Goal: Information Seeking & Learning: Learn about a topic

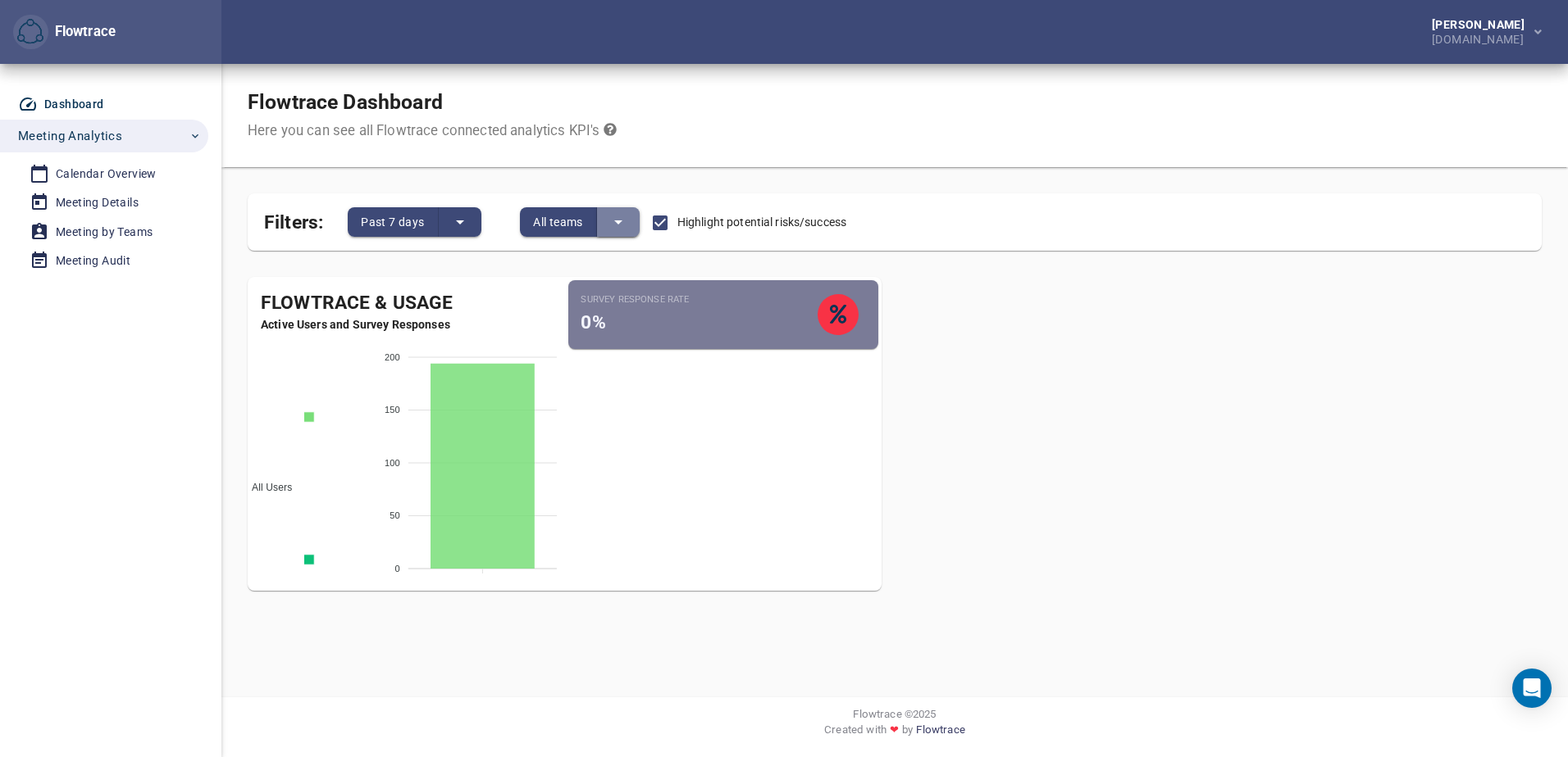
click at [623, 218] on icon "split button" at bounding box center [618, 222] width 20 height 20
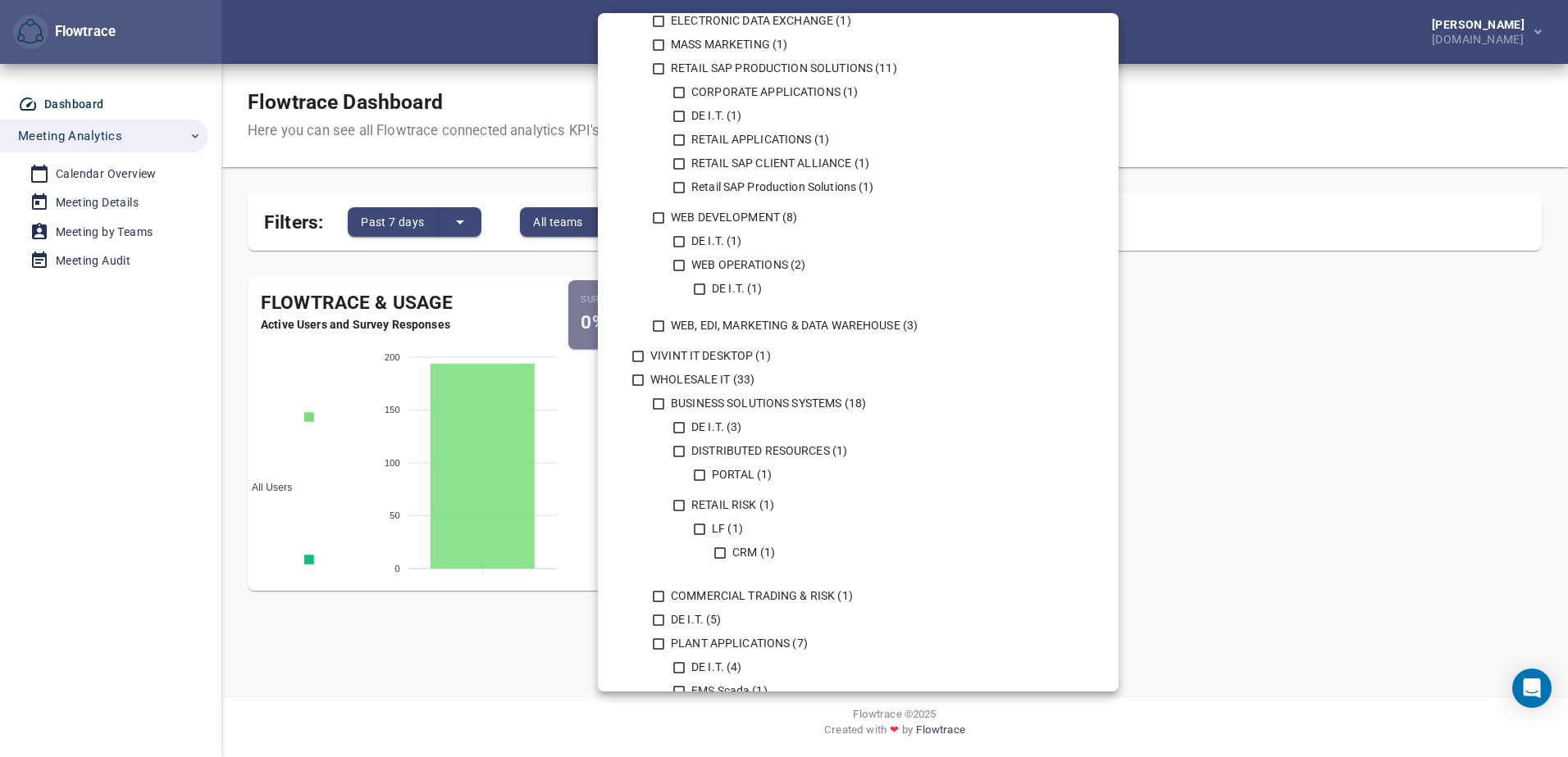
scroll to position [1557, 0]
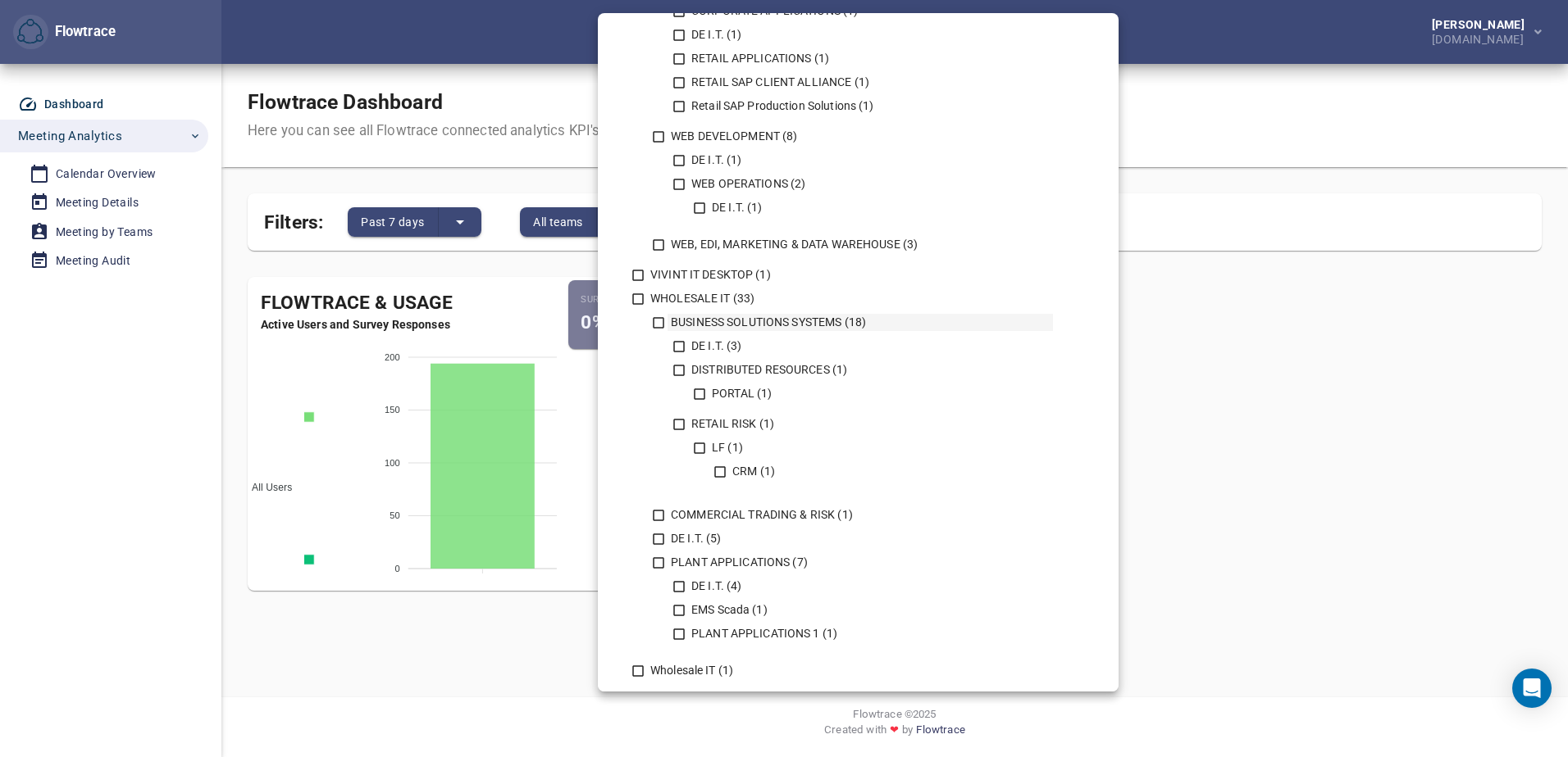
click at [665, 323] on icon at bounding box center [658, 323] width 15 height 15
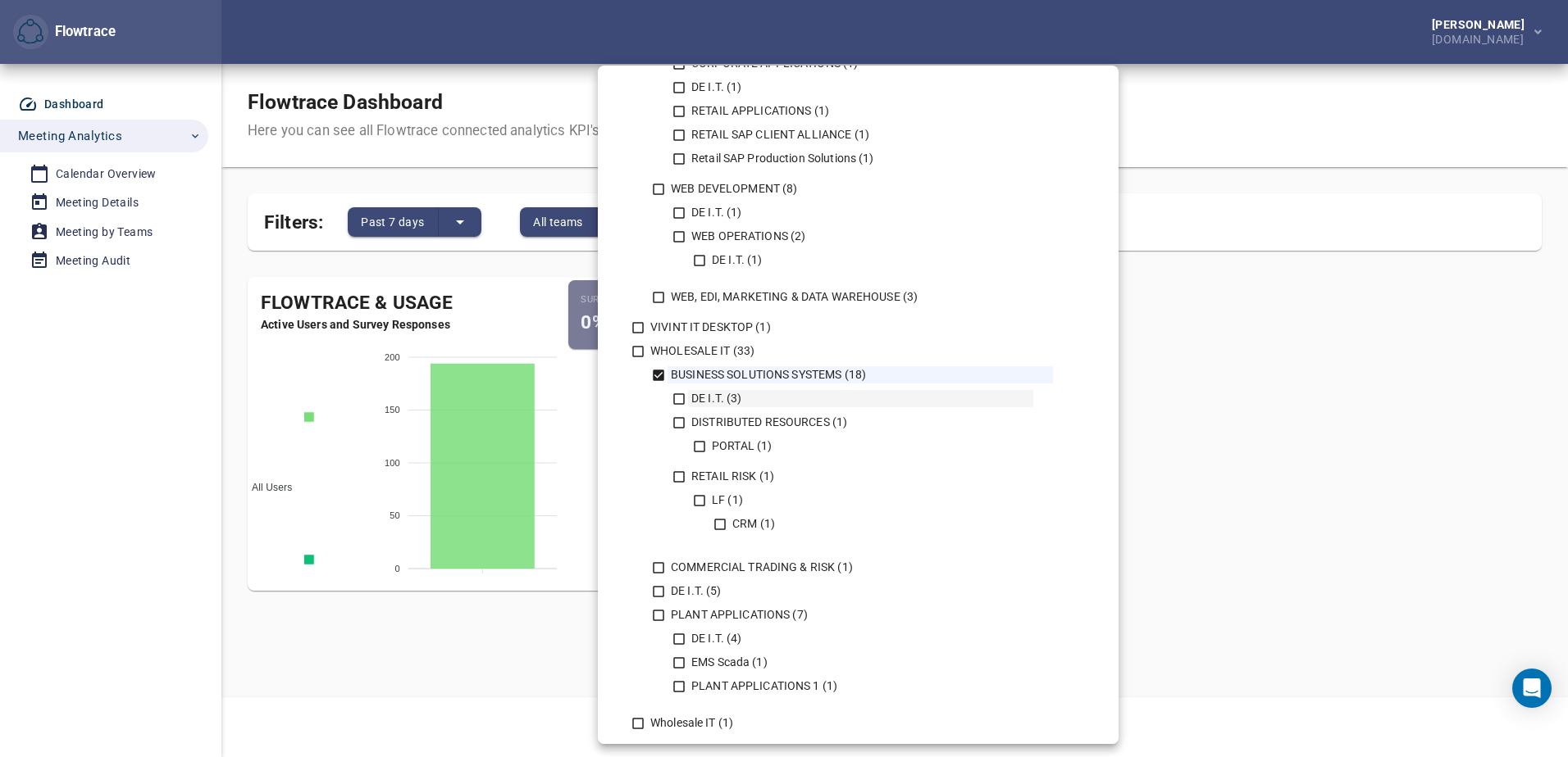
click at [680, 398] on icon at bounding box center [679, 399] width 15 height 15
click at [681, 416] on icon at bounding box center [679, 422] width 15 height 15
click at [699, 446] on icon at bounding box center [699, 446] width 15 height 15
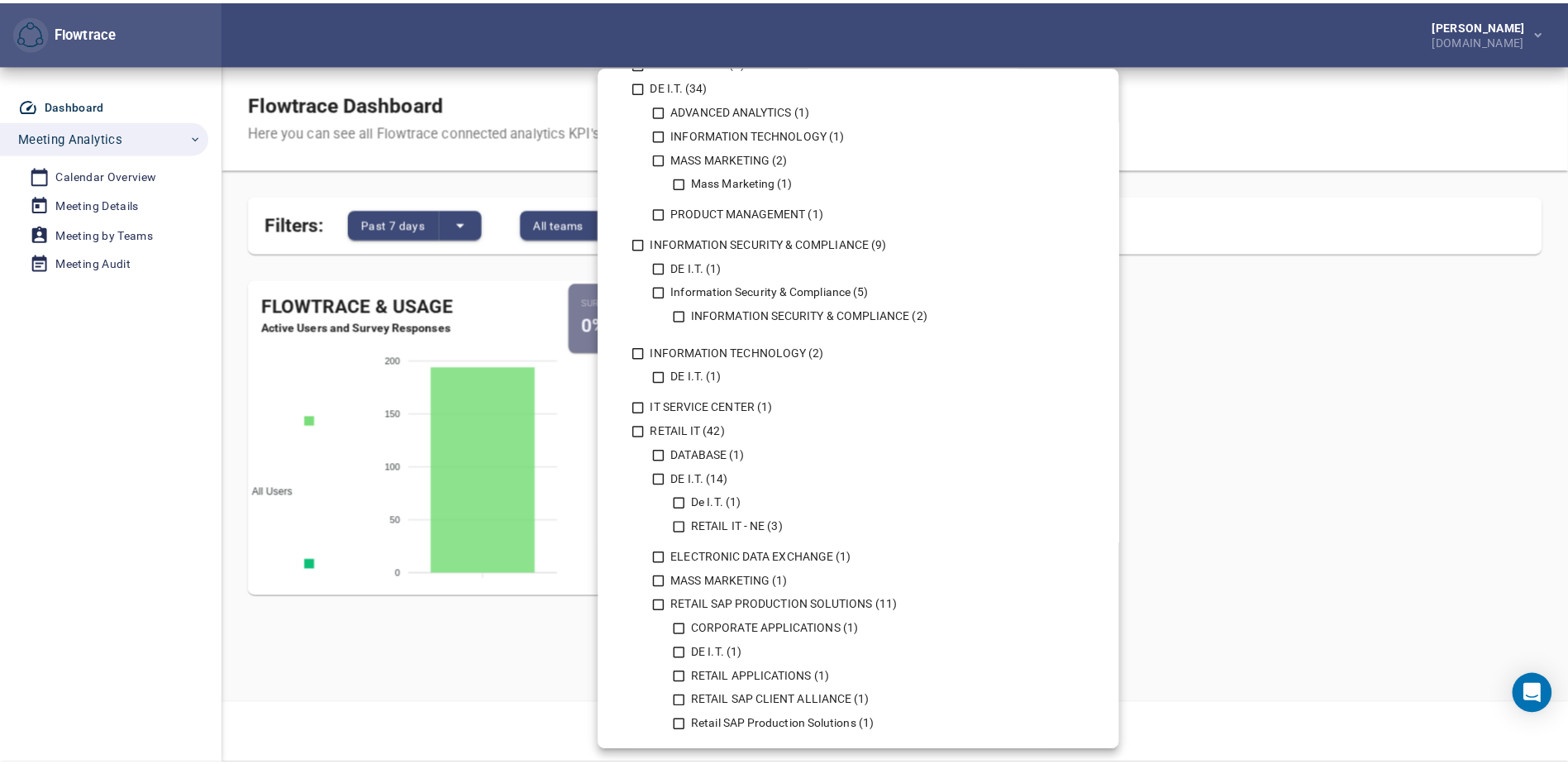
scroll to position [1323, 0]
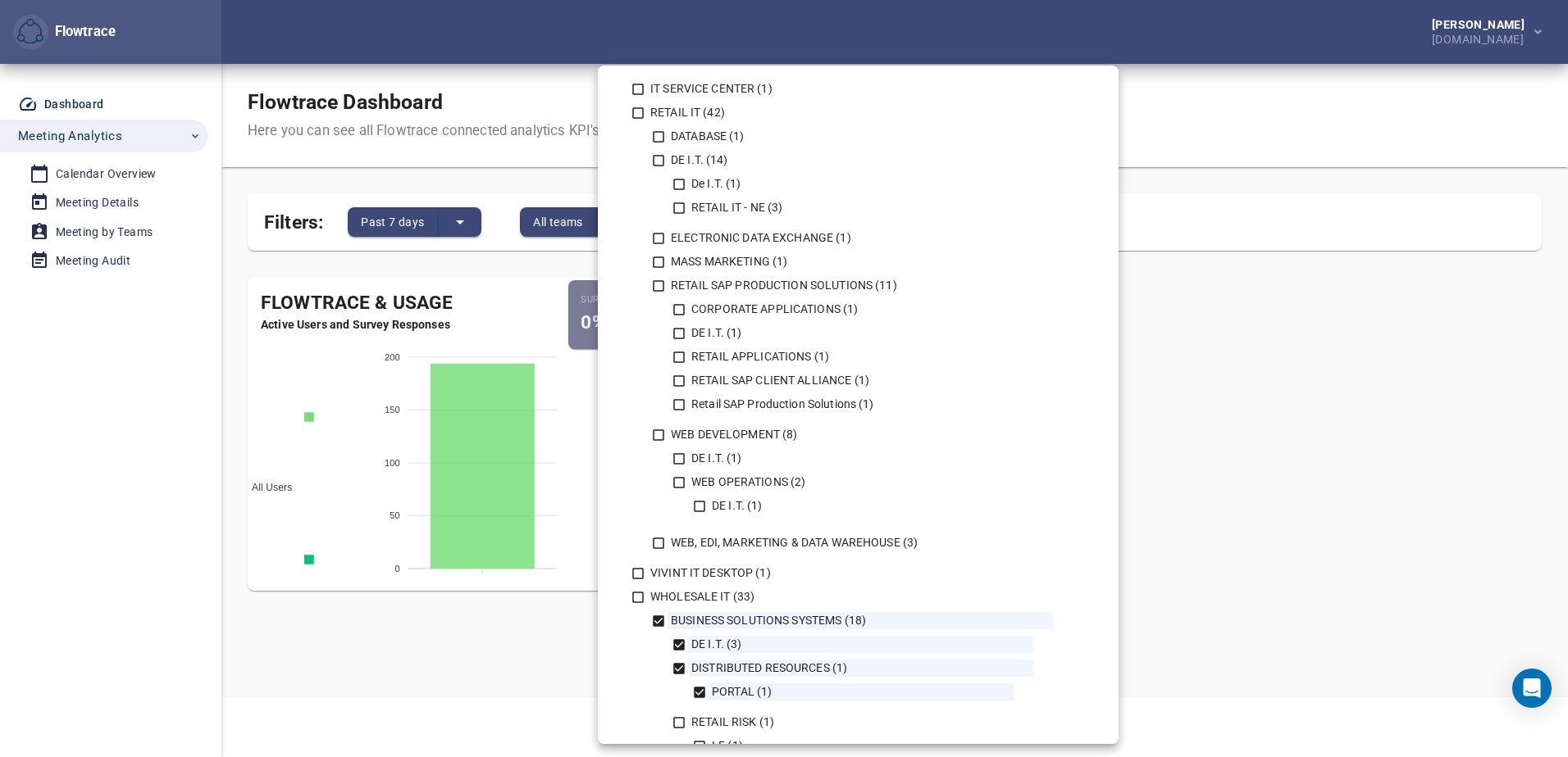
click at [146, 328] on div at bounding box center [784, 378] width 1568 height 757
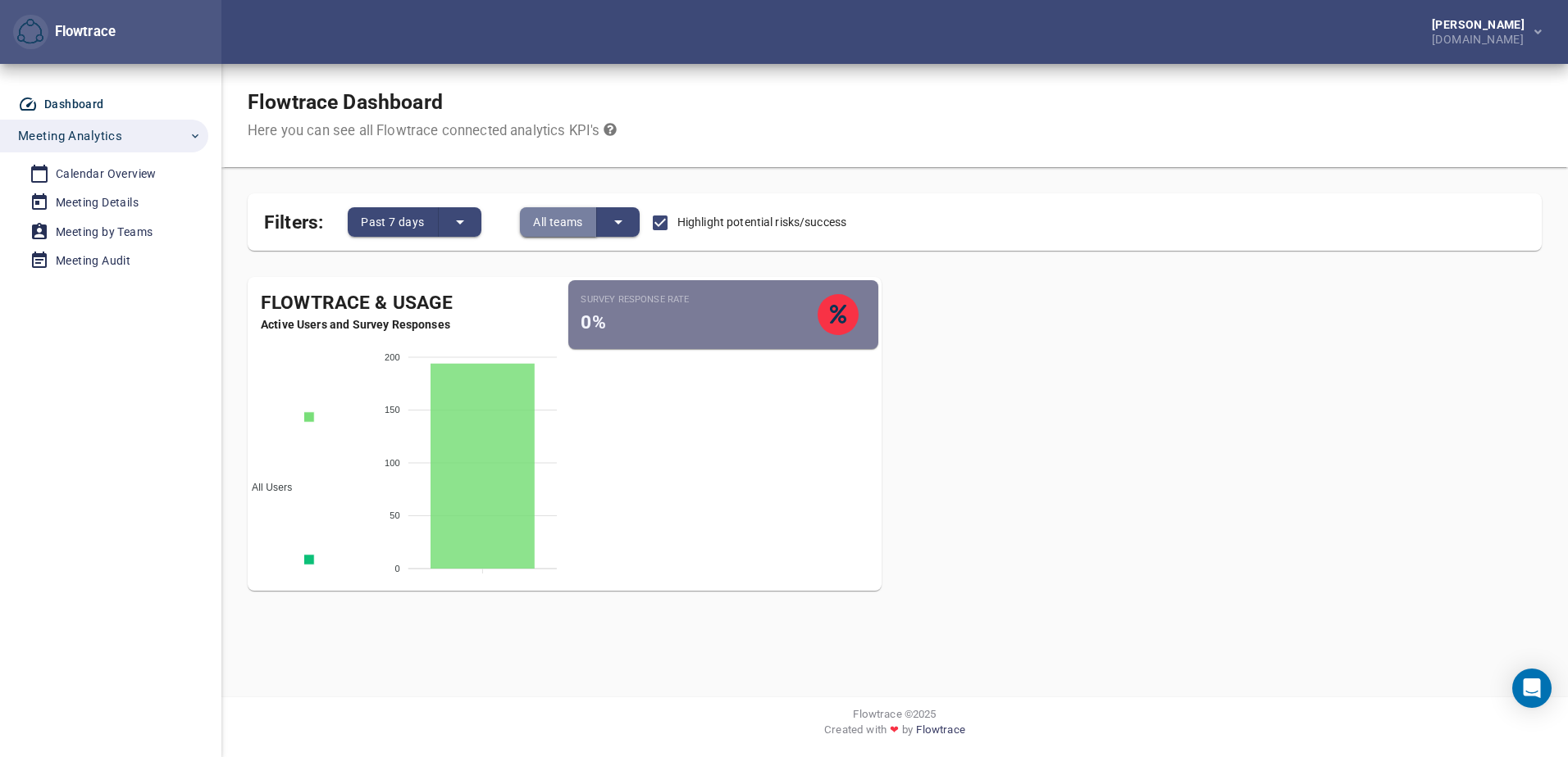
click at [560, 218] on span "All teams" at bounding box center [558, 222] width 50 height 20
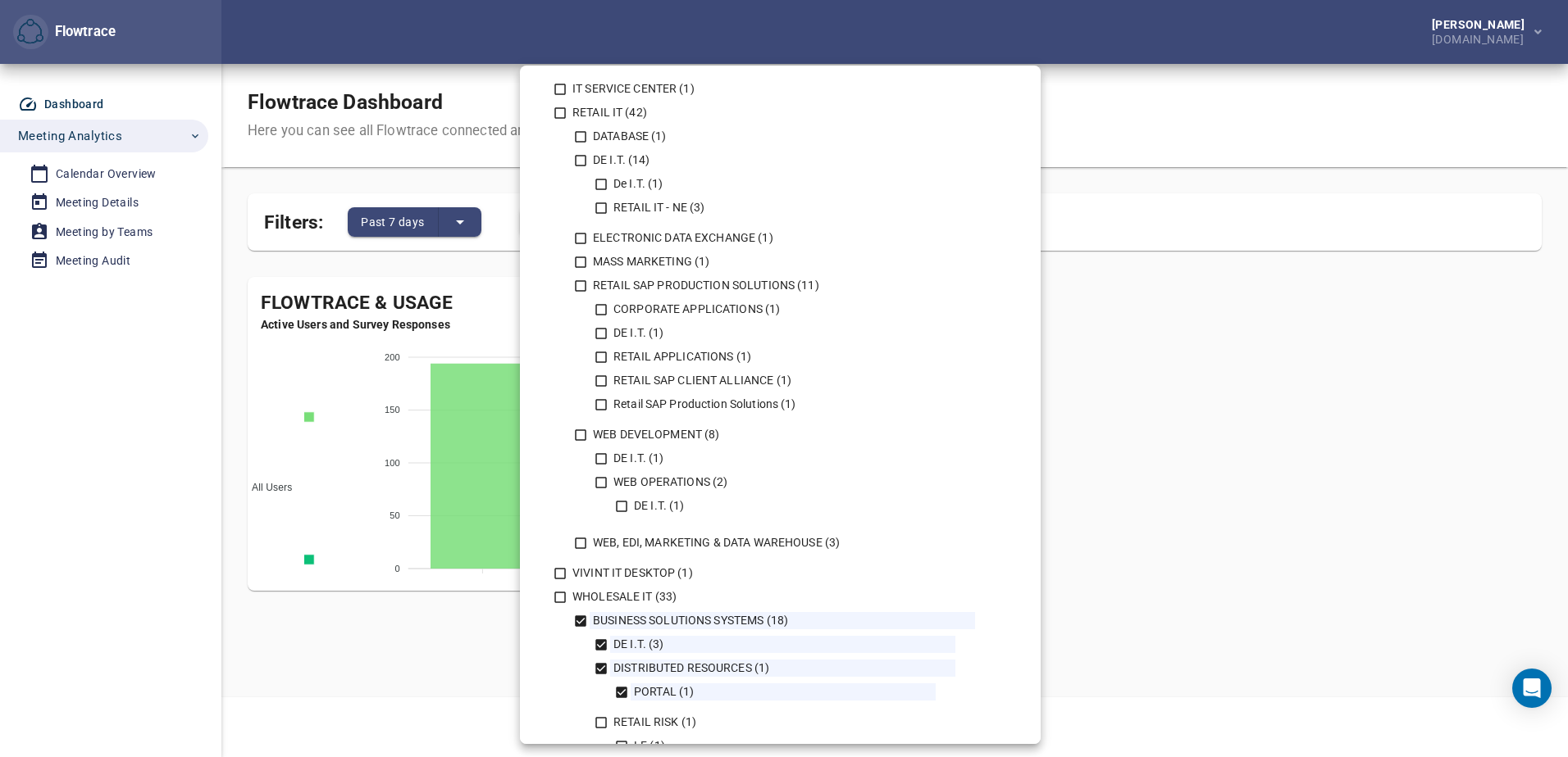
drag, startPoint x: 1258, startPoint y: 227, endPoint x: 1195, endPoint y: 217, distance: 63.8
click at [1252, 227] on div at bounding box center [784, 378] width 1568 height 757
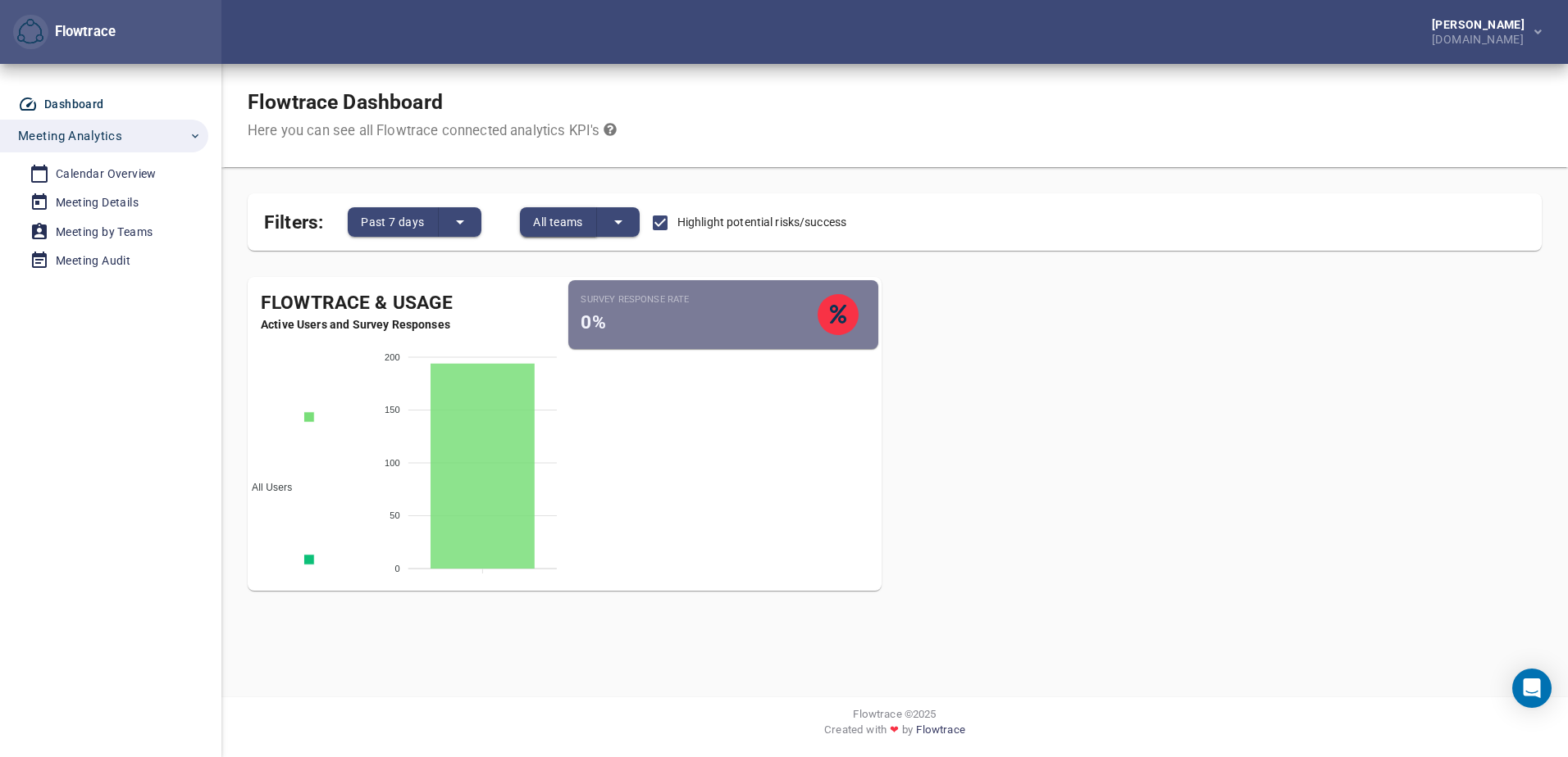
click at [554, 218] on span "All teams" at bounding box center [558, 222] width 50 height 20
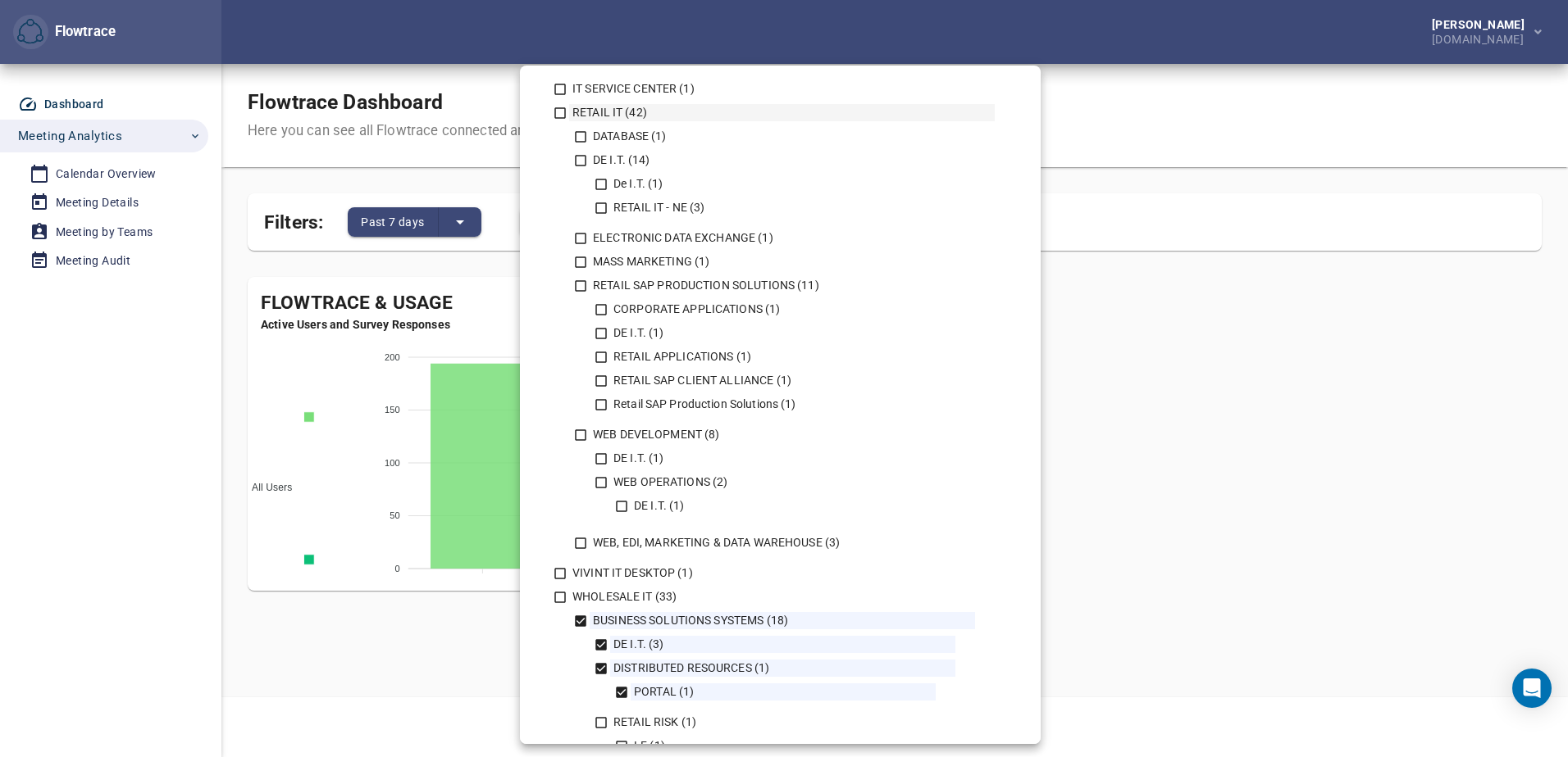
click at [557, 217] on li "RETAIL IT (42) DATABASE (1) DE I.T. (14) De I.T. (1) RETAIL IT - NE (3) ELECTRO…" at bounding box center [781, 331] width 454 height 454
click at [1376, 301] on div at bounding box center [784, 378] width 1568 height 757
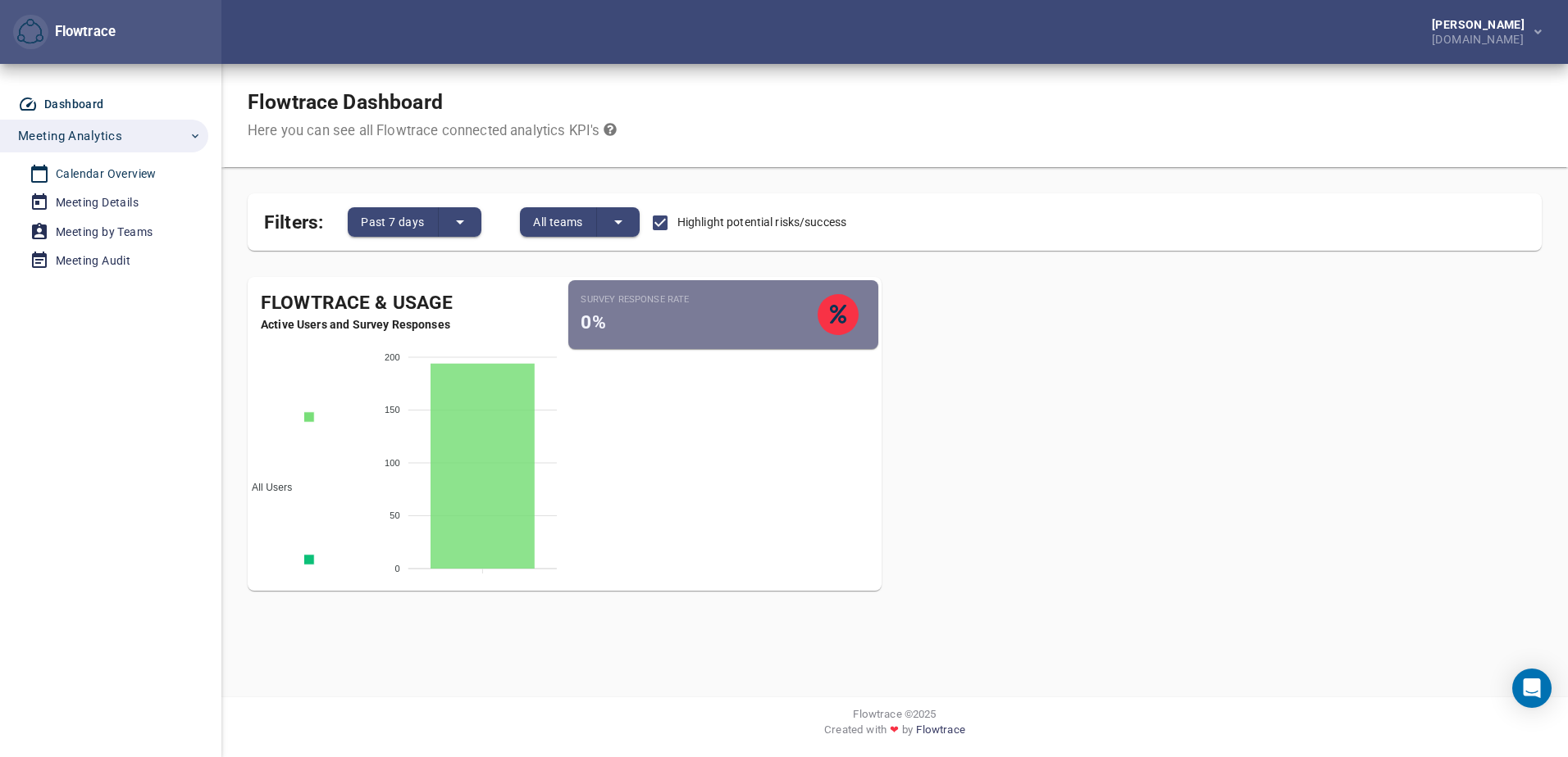
click at [85, 173] on div "Calendar Overview" at bounding box center [106, 174] width 101 height 21
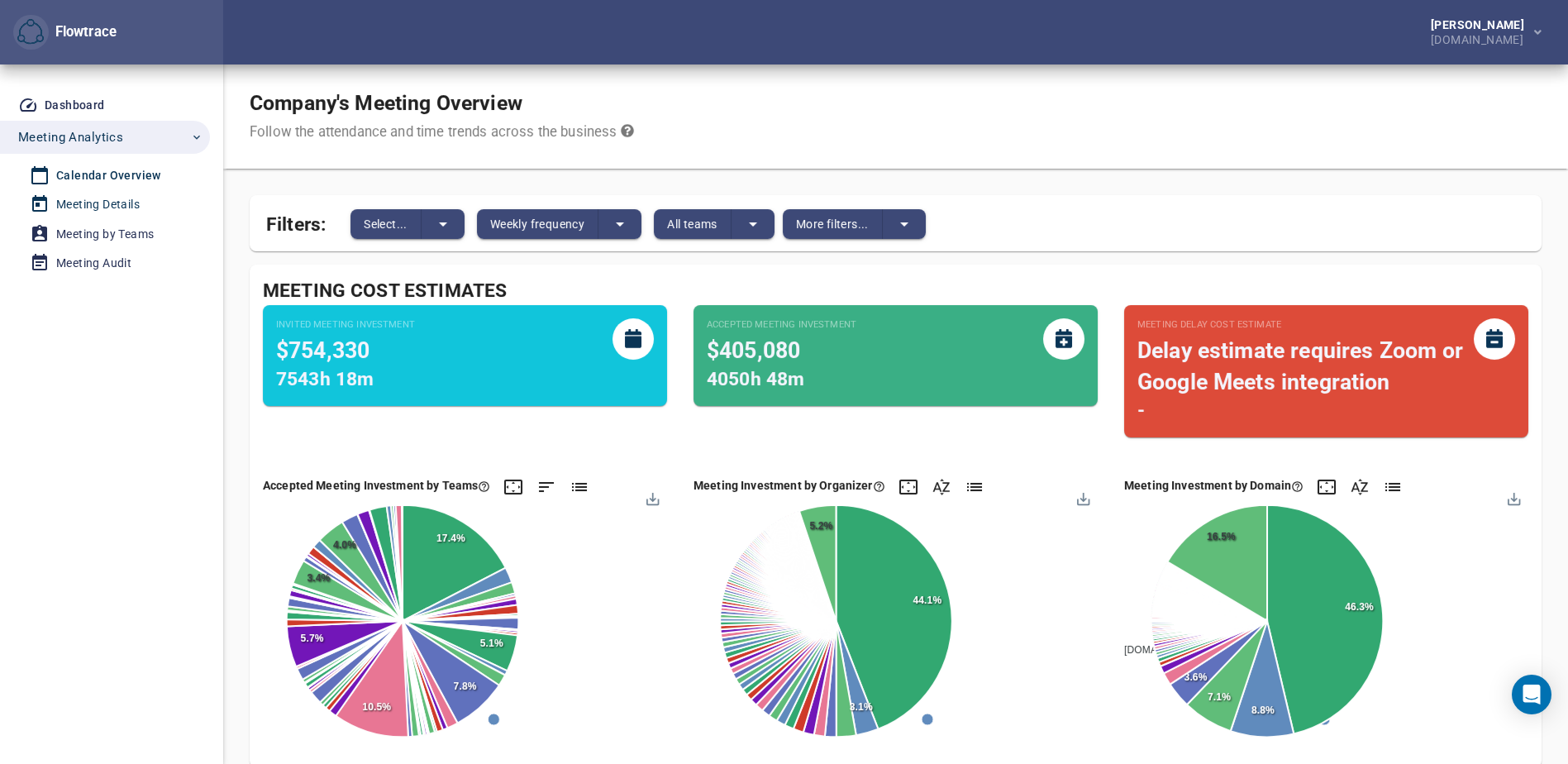
click at [114, 206] on div "Meeting Details" at bounding box center [98, 205] width 84 height 21
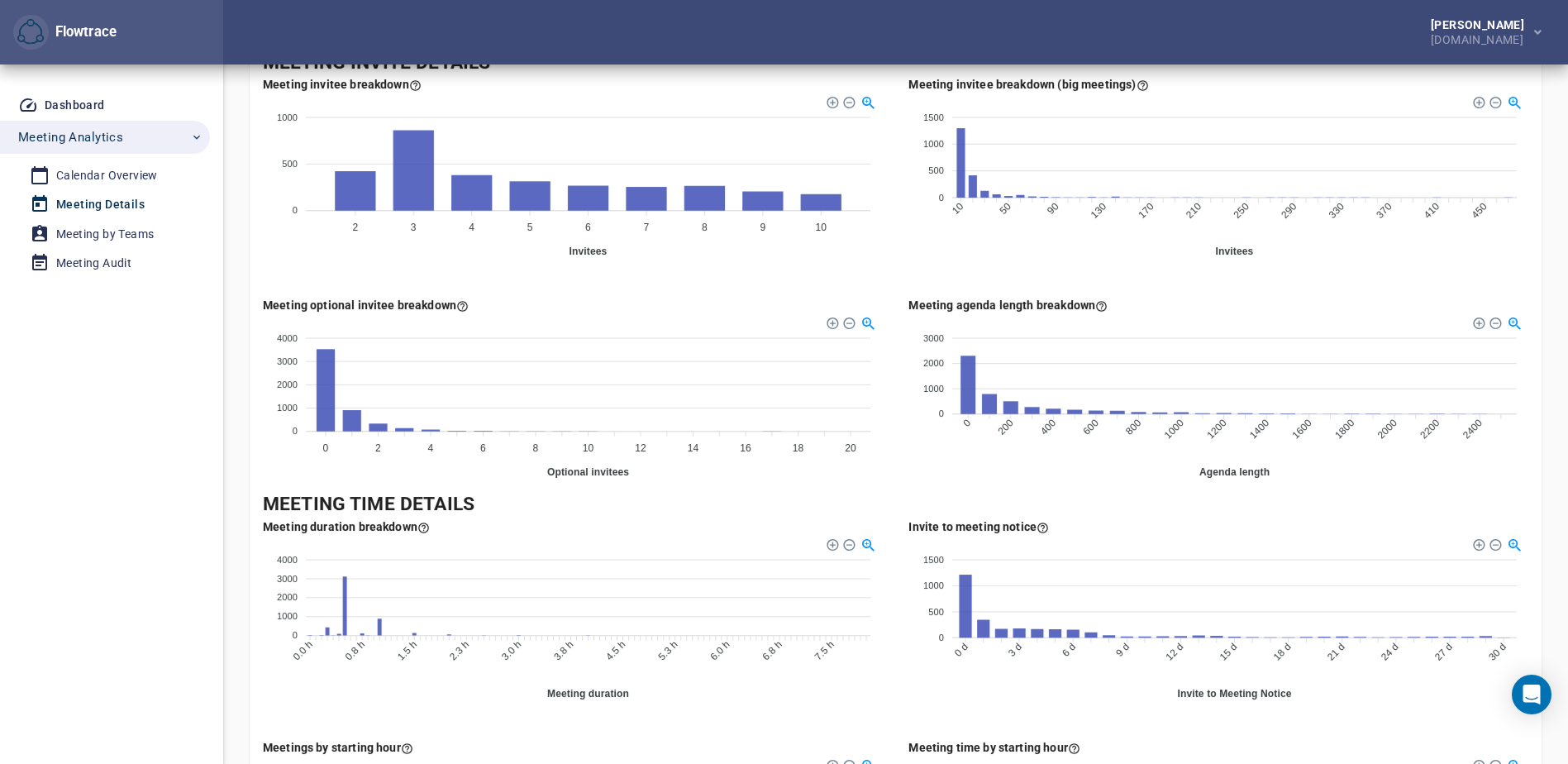
scroll to position [248, 0]
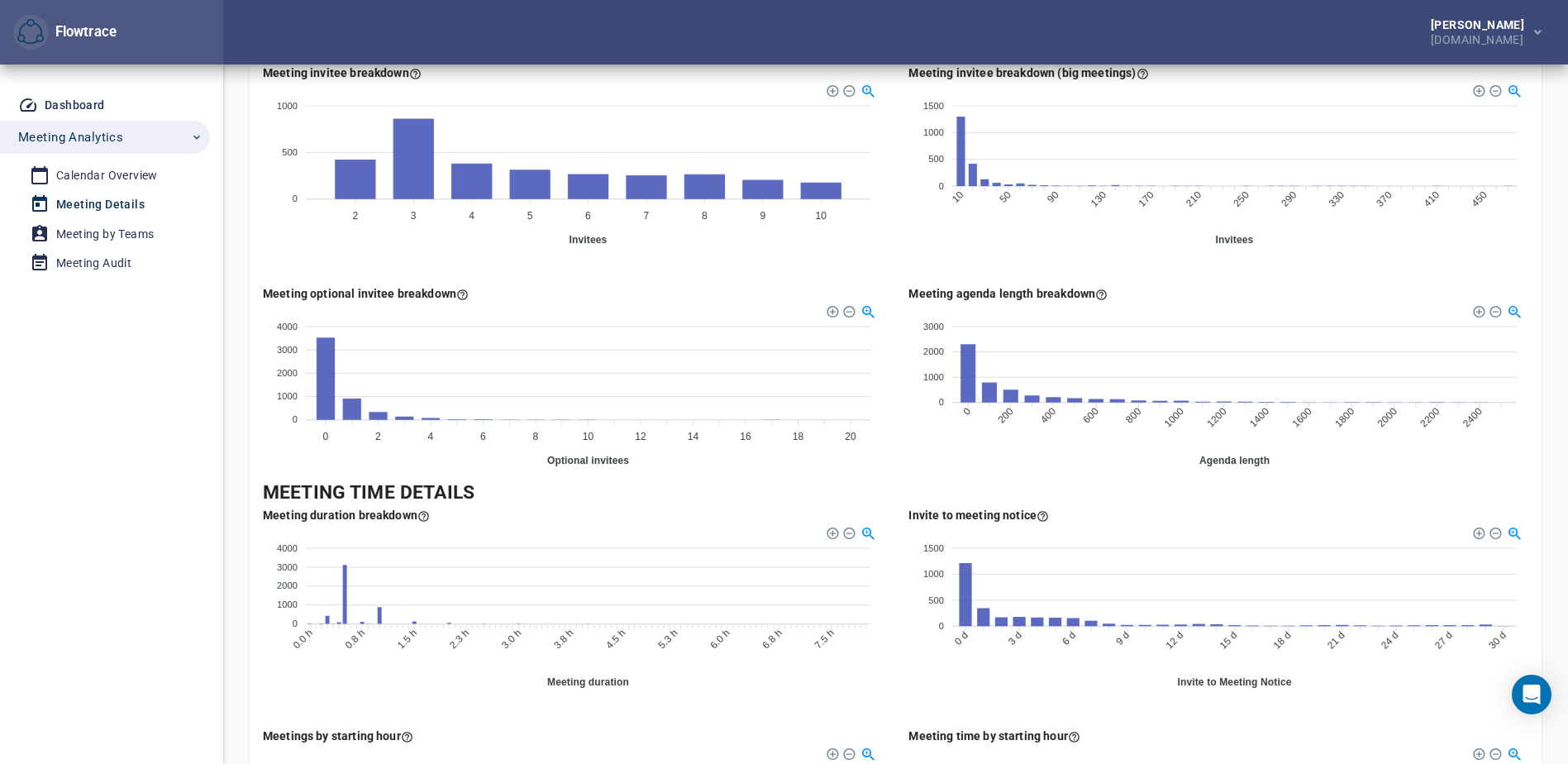
click at [185, 139] on span "Meeting Analytics" at bounding box center [111, 137] width 185 height 22
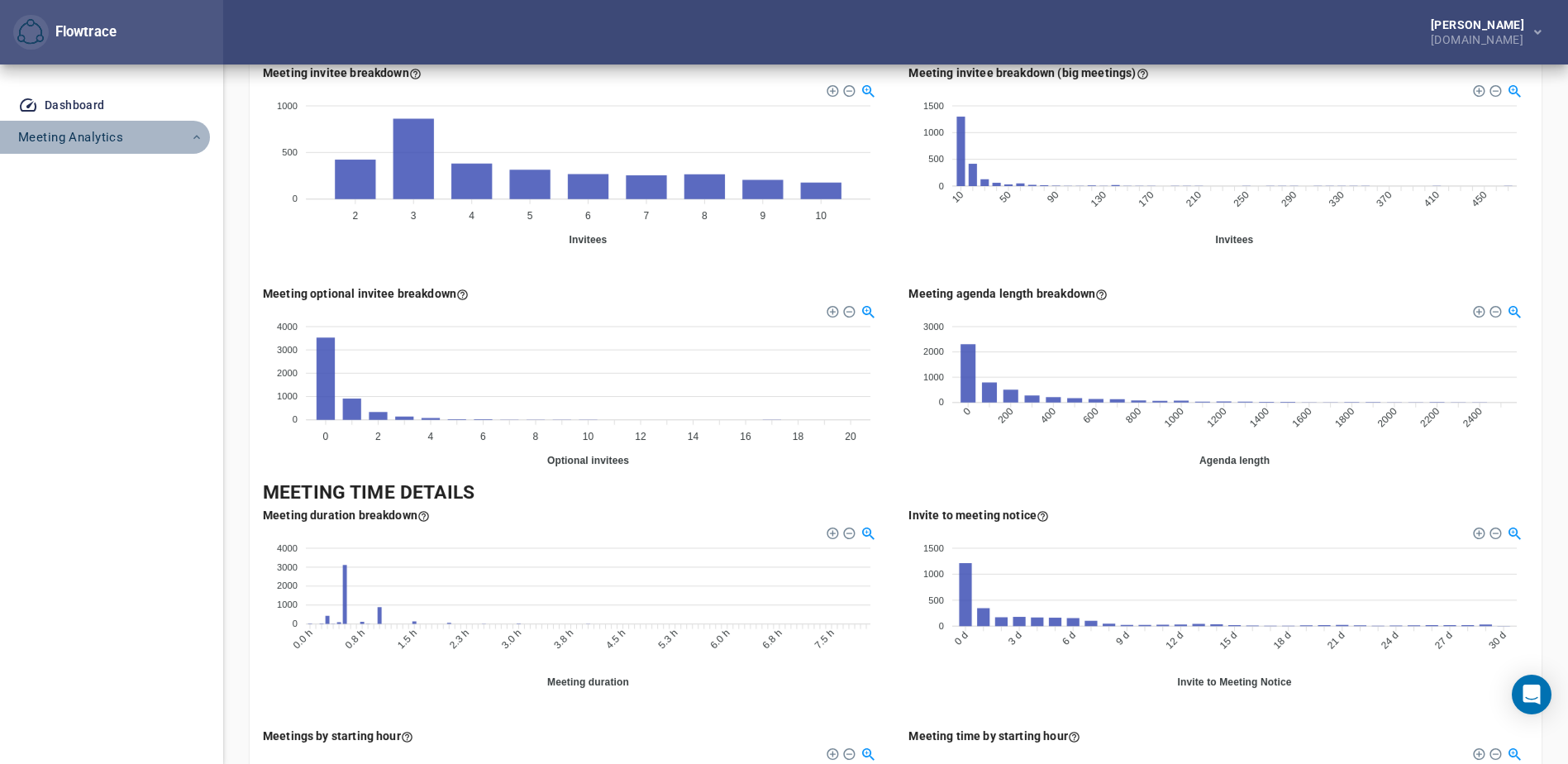
click at [185, 139] on span "Meeting Analytics" at bounding box center [111, 137] width 185 height 22
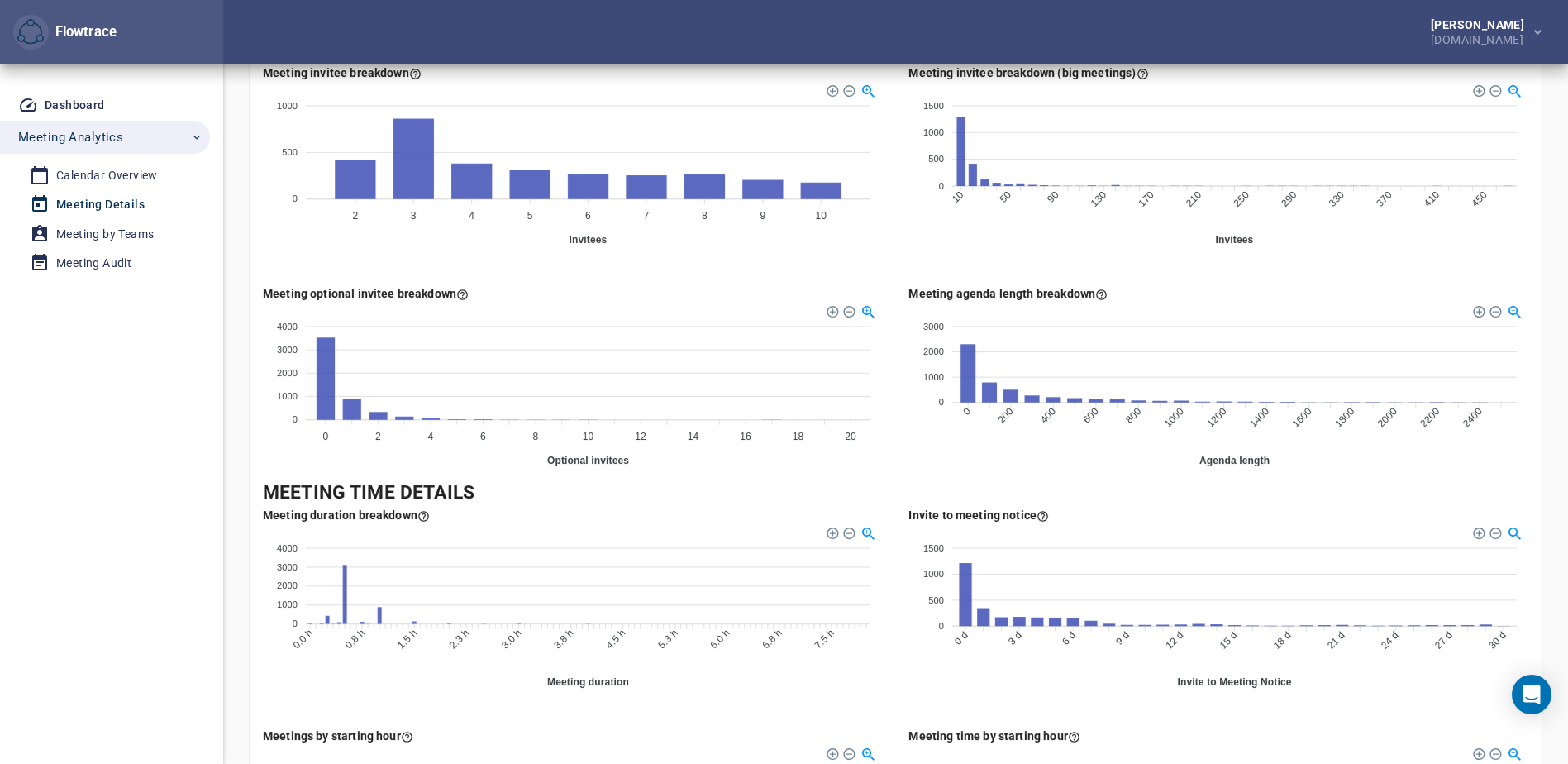
click at [102, 199] on div "Meeting Details" at bounding box center [101, 205] width 89 height 21
